Goal: Task Accomplishment & Management: Manage account settings

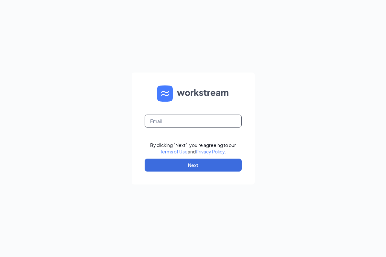
click at [157, 122] on input "text" at bounding box center [192, 120] width 97 height 13
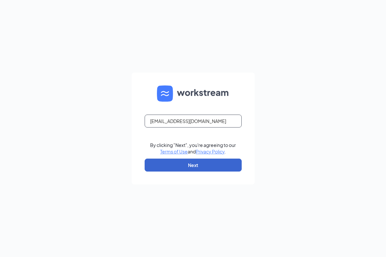
type input "Katie.ursua3@cfacorp.com"
click at [178, 168] on button "Next" at bounding box center [192, 164] width 97 height 13
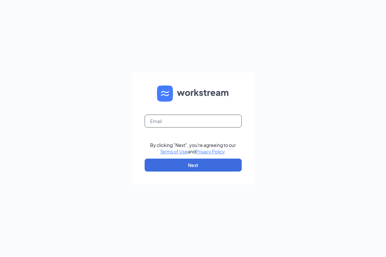
click at [192, 123] on input "text" at bounding box center [192, 120] width 97 height 13
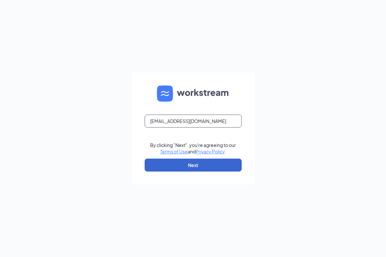
type input "[EMAIL_ADDRESS][DOMAIN_NAME]"
click at [203, 160] on button "Next" at bounding box center [192, 164] width 97 height 13
